Goal: Transaction & Acquisition: Obtain resource

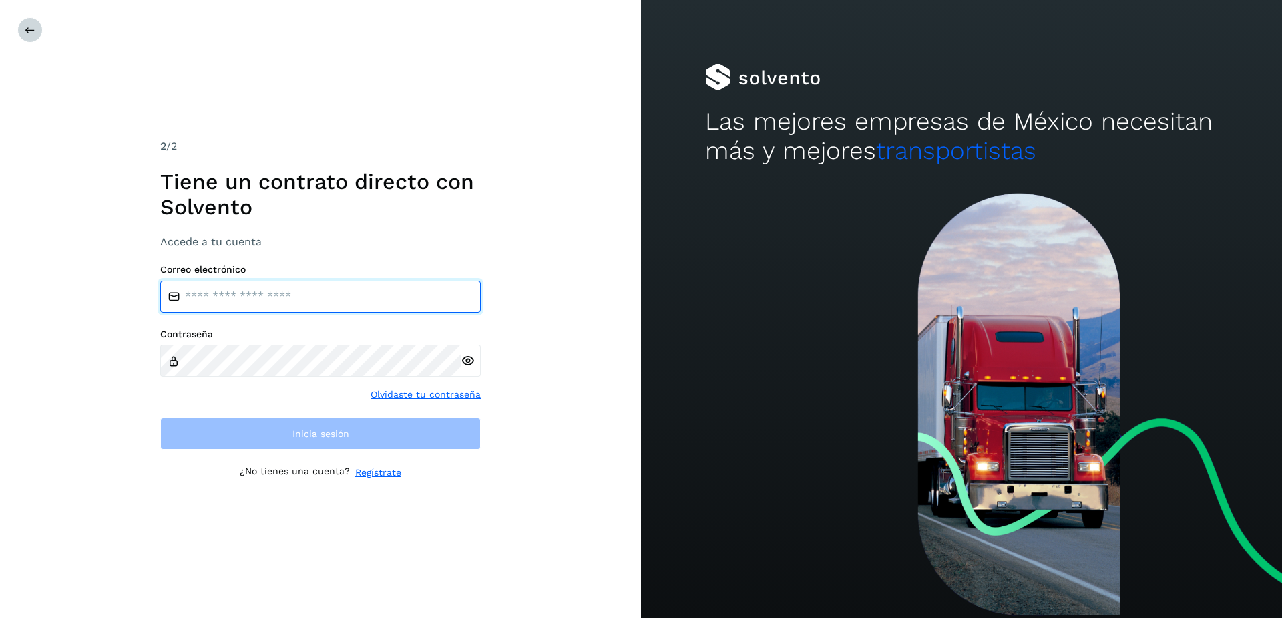
type input "**********"
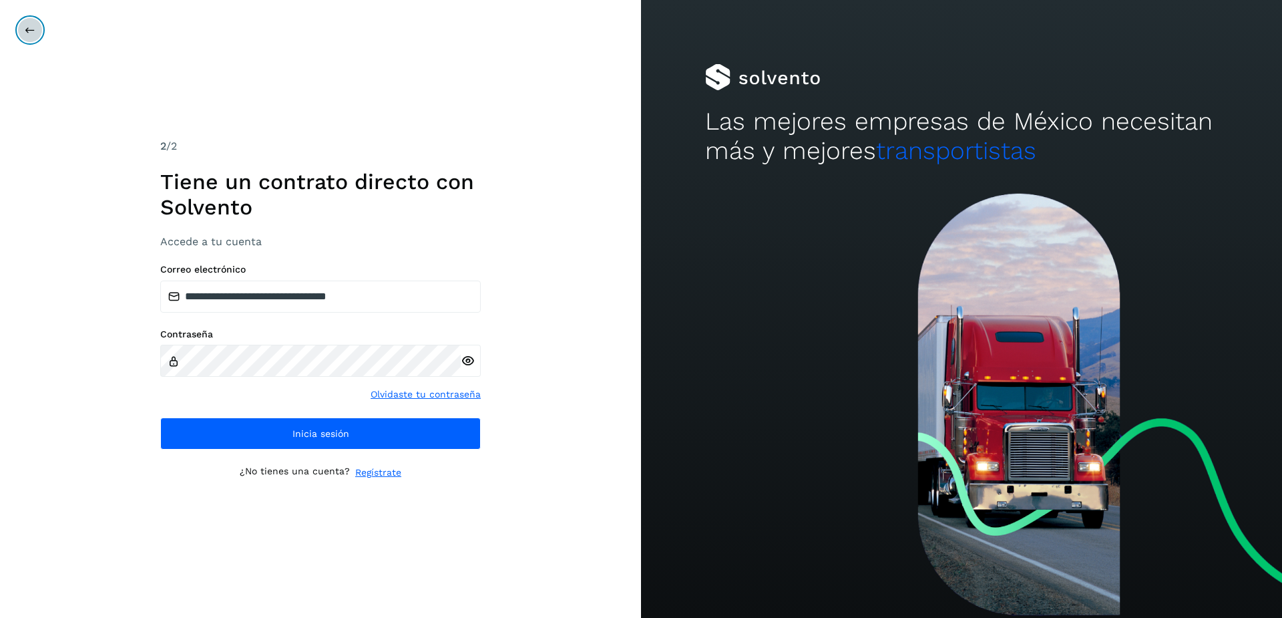
click at [33, 37] on button at bounding box center [29, 29] width 25 height 25
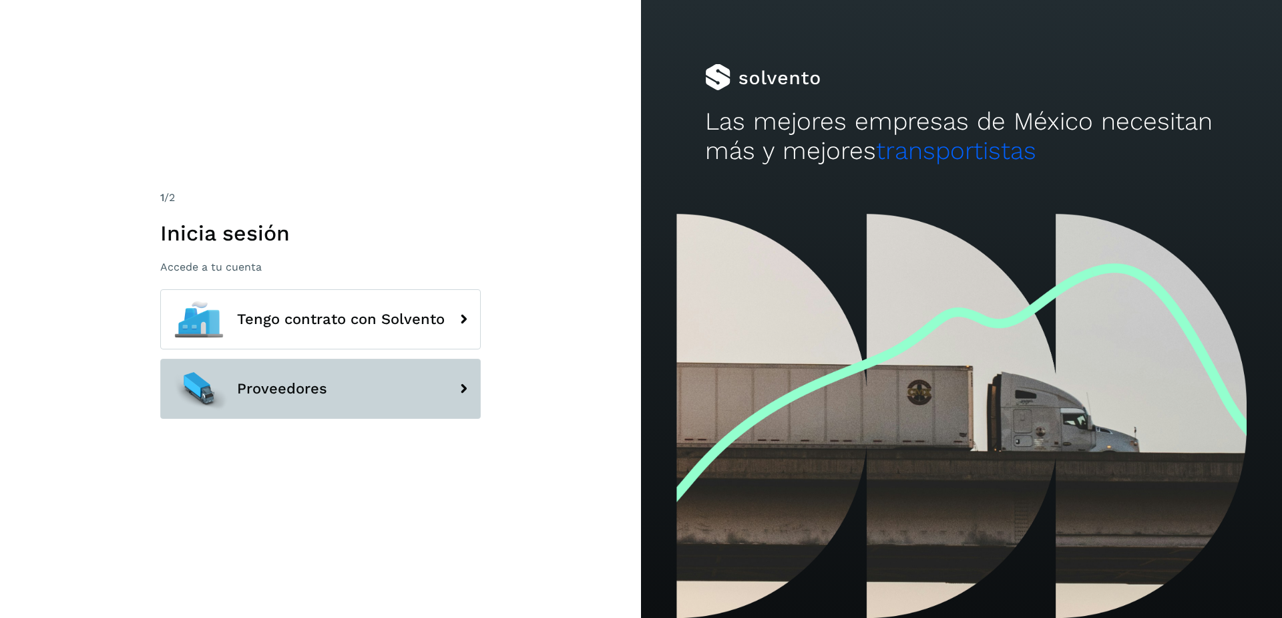
click at [263, 379] on button "Proveedores" at bounding box center [320, 389] width 320 height 60
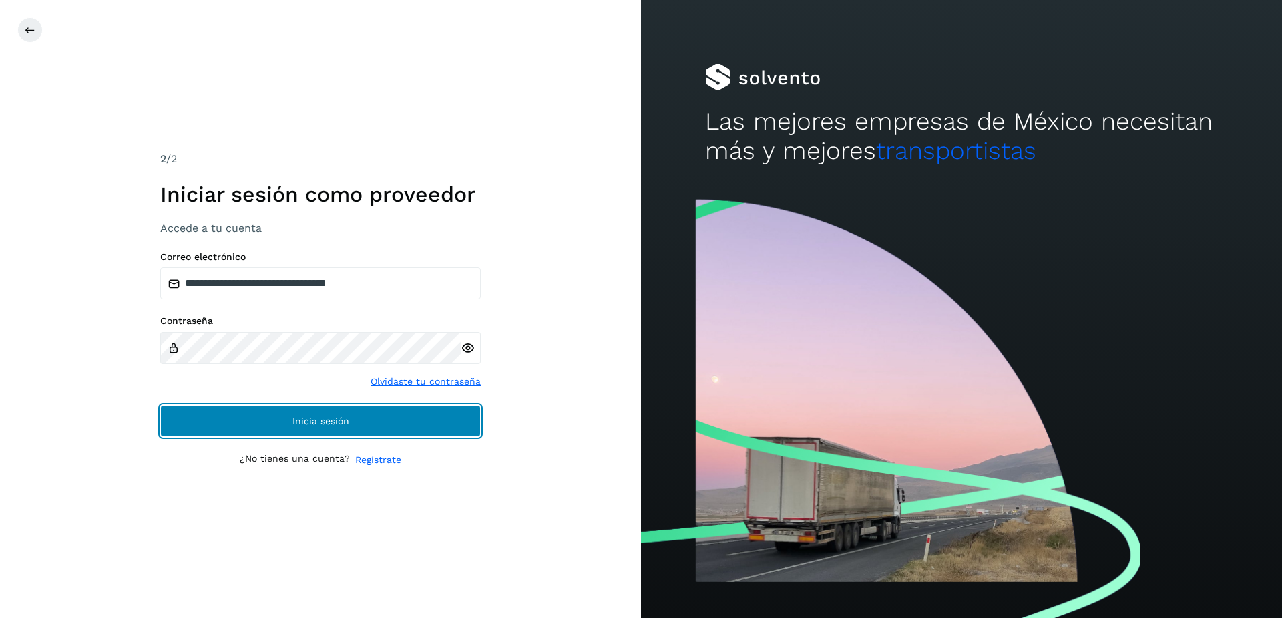
click at [253, 422] on button "Inicia sesión" at bounding box center [320, 421] width 320 height 32
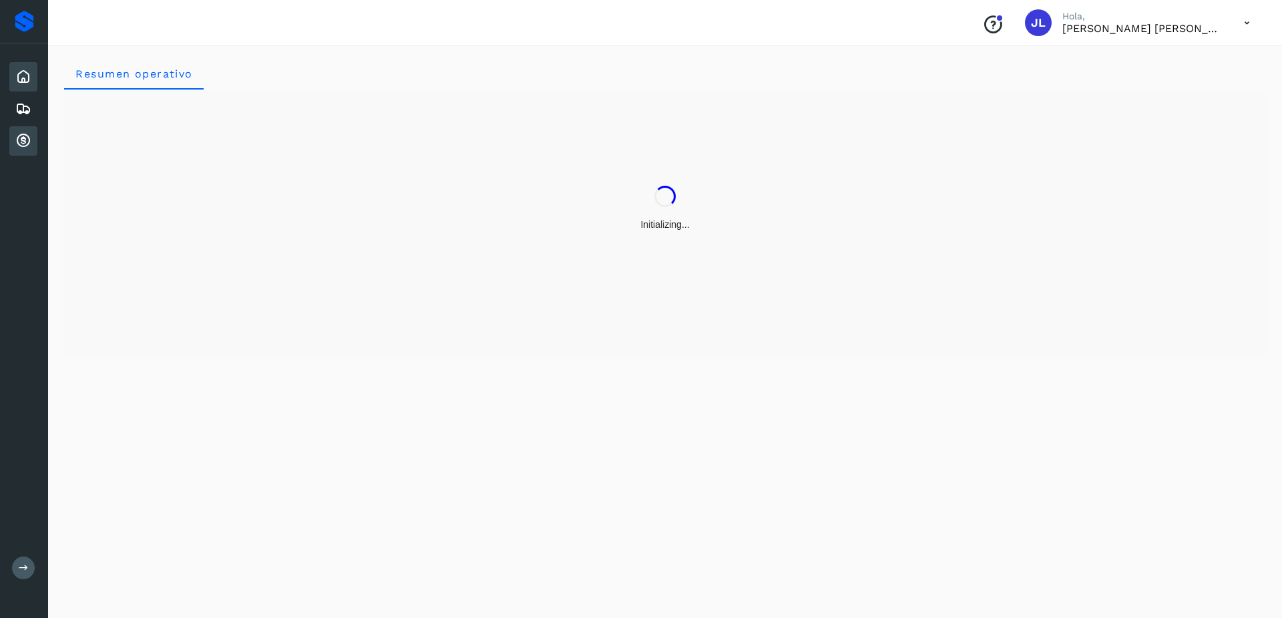
click at [33, 137] on div "Cuentas por cobrar" at bounding box center [23, 140] width 28 height 29
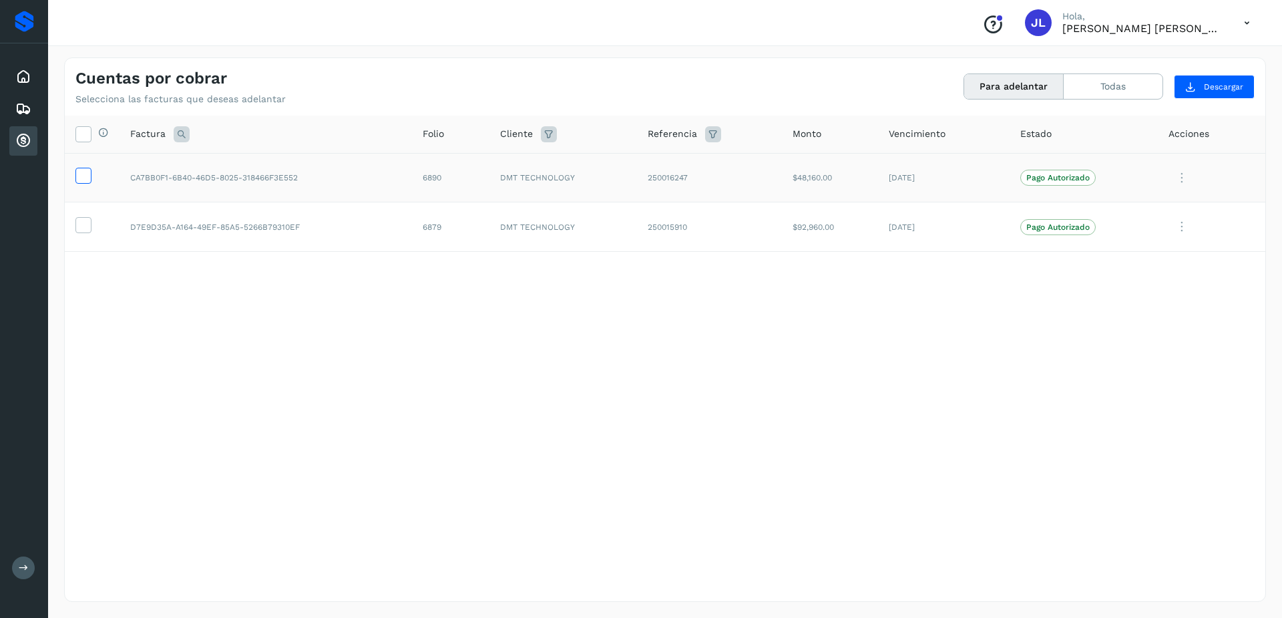
click at [76, 178] on td at bounding box center [92, 177] width 55 height 49
click at [69, 170] on td at bounding box center [92, 177] width 55 height 49
click at [80, 174] on icon at bounding box center [83, 175] width 14 height 14
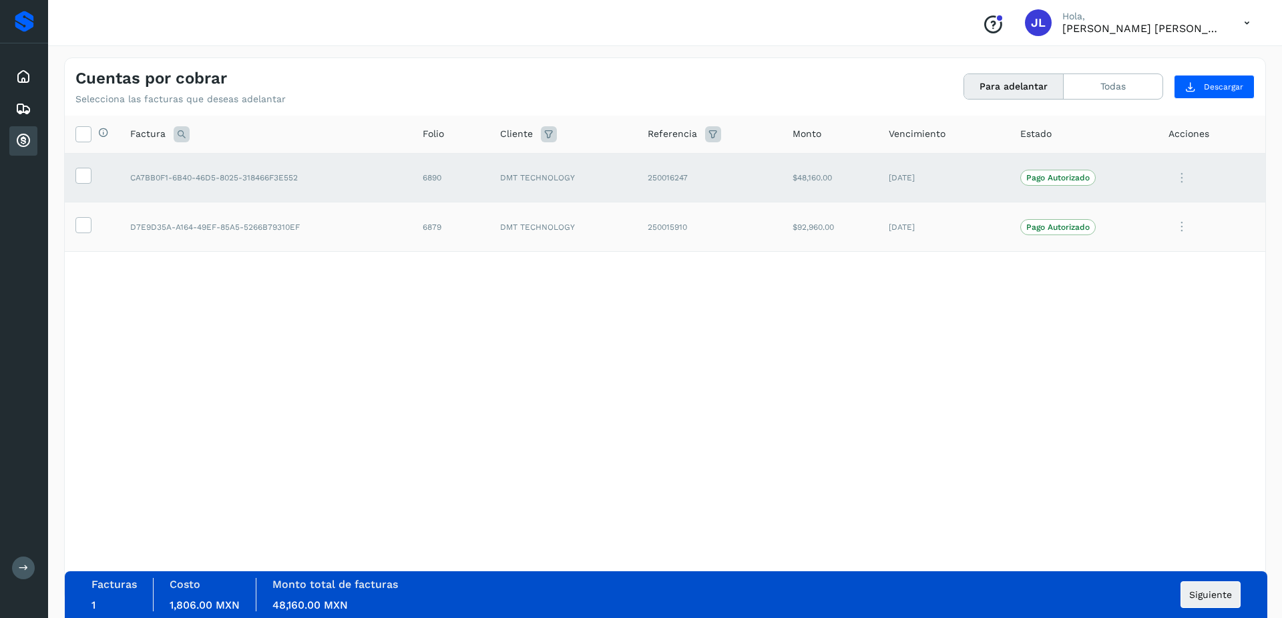
click at [81, 236] on td at bounding box center [92, 226] width 55 height 49
click at [81, 227] on icon at bounding box center [83, 224] width 14 height 14
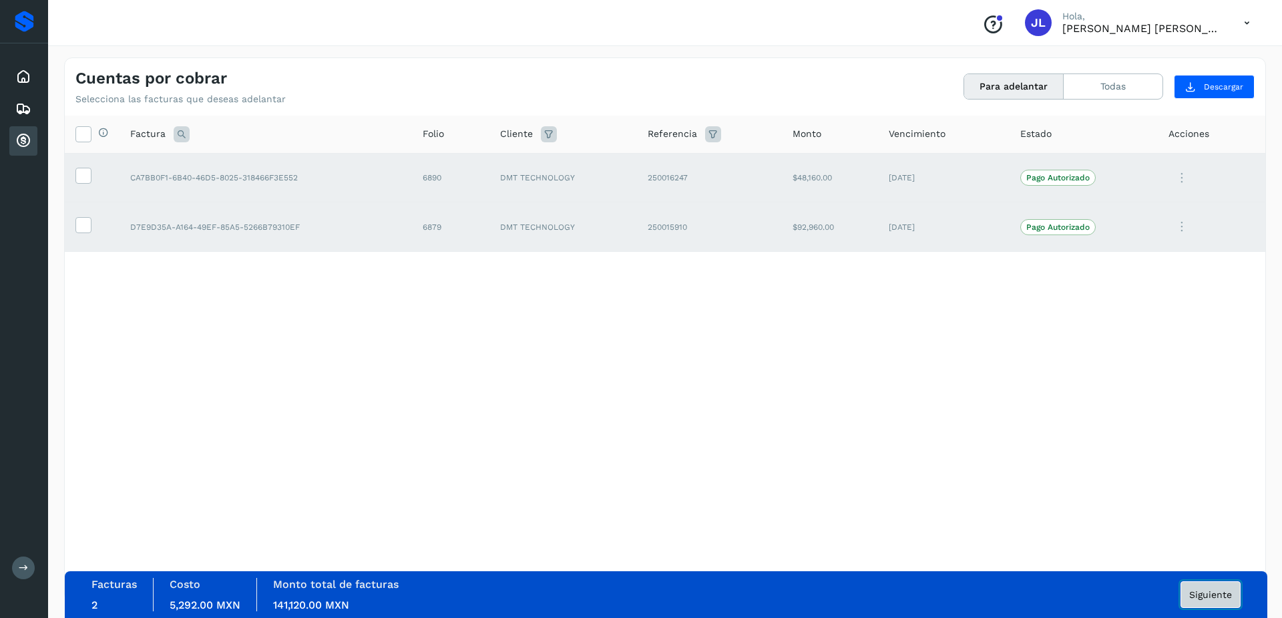
click at [1205, 595] on span "Siguiente" at bounding box center [1210, 594] width 43 height 9
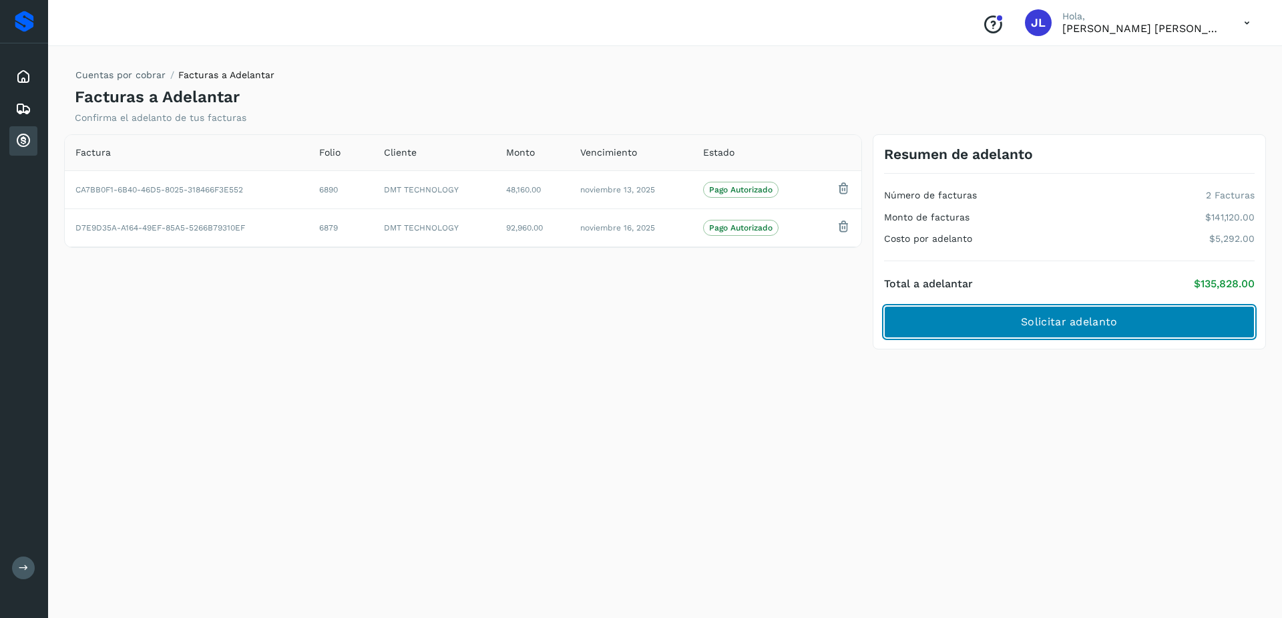
click at [1006, 317] on button "Solicitar adelanto" at bounding box center [1069, 322] width 371 height 32
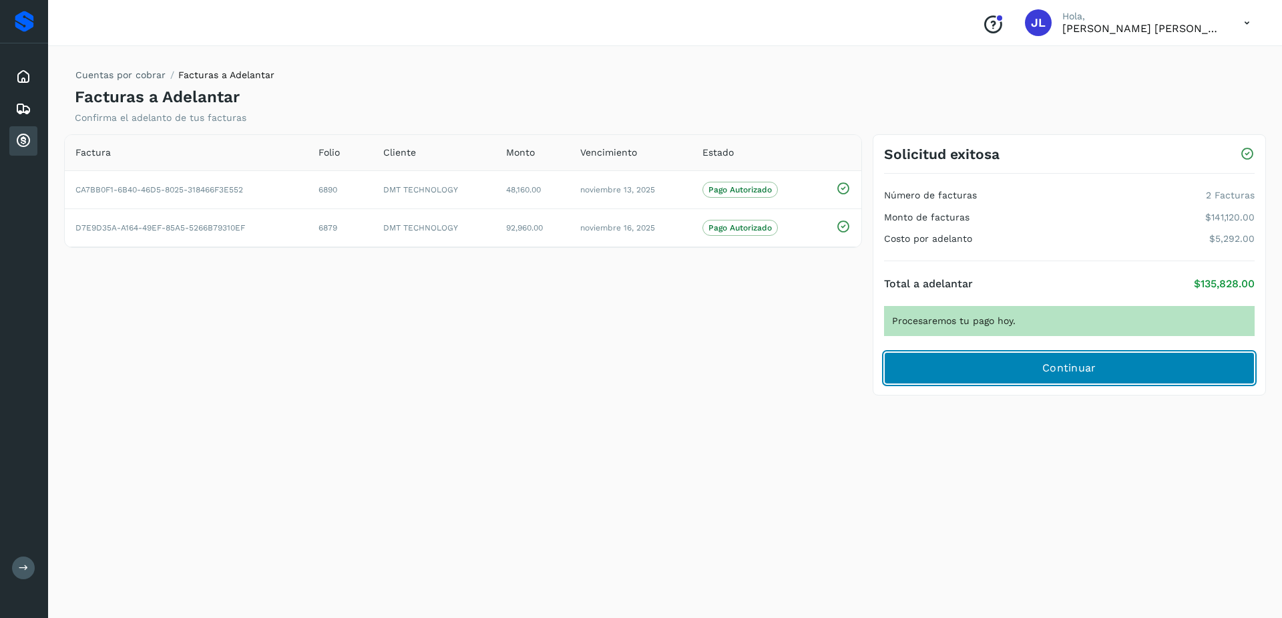
click at [1148, 370] on button "Continuar" at bounding box center [1069, 368] width 371 height 32
